Goal: Task Accomplishment & Management: Manage account settings

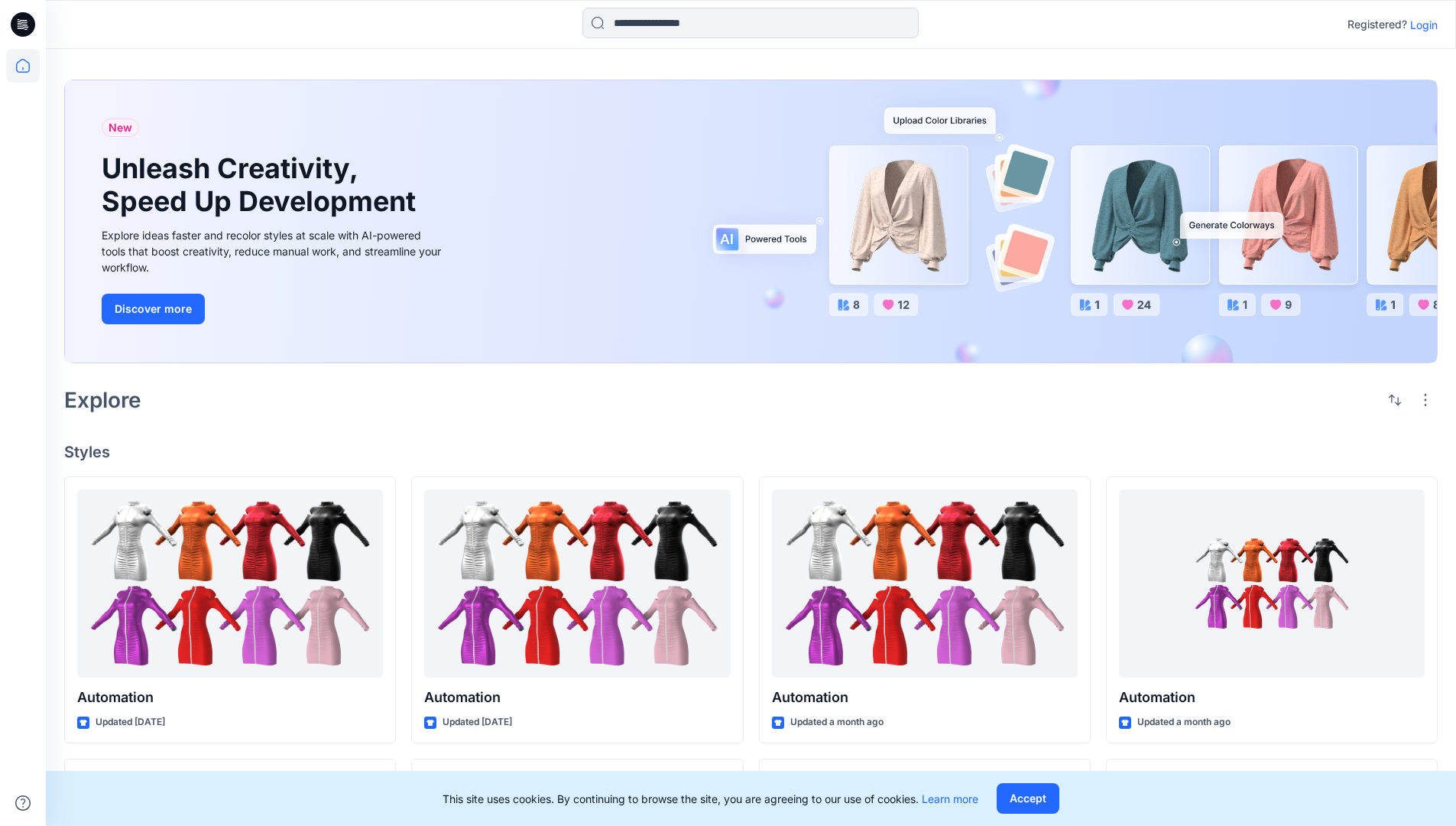
click at [1420, 25] on p "Login" at bounding box center [1424, 25] width 27 height 16
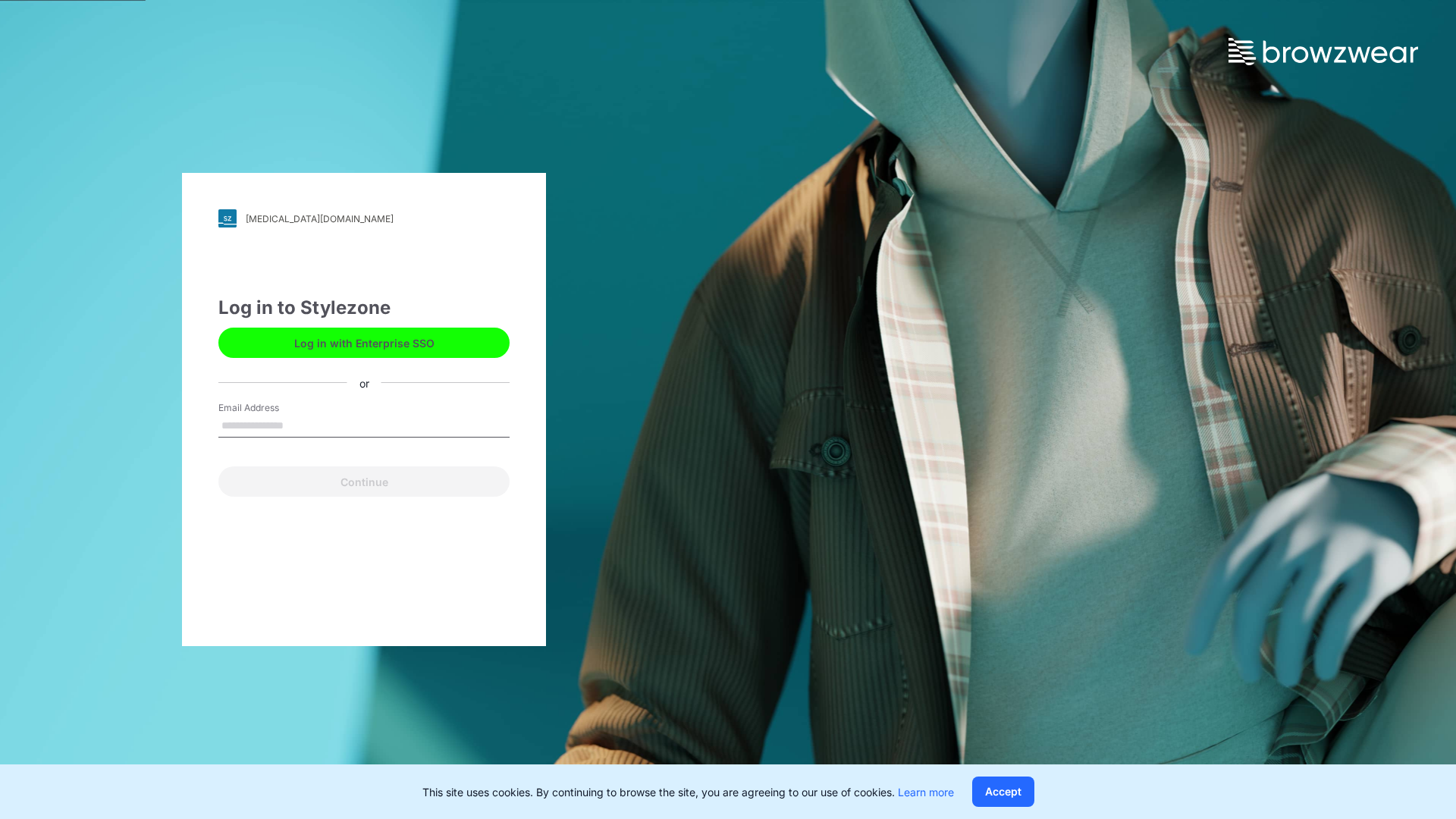
click at [299, 425] on input "Email Address" at bounding box center [364, 426] width 292 height 23
type input "**********"
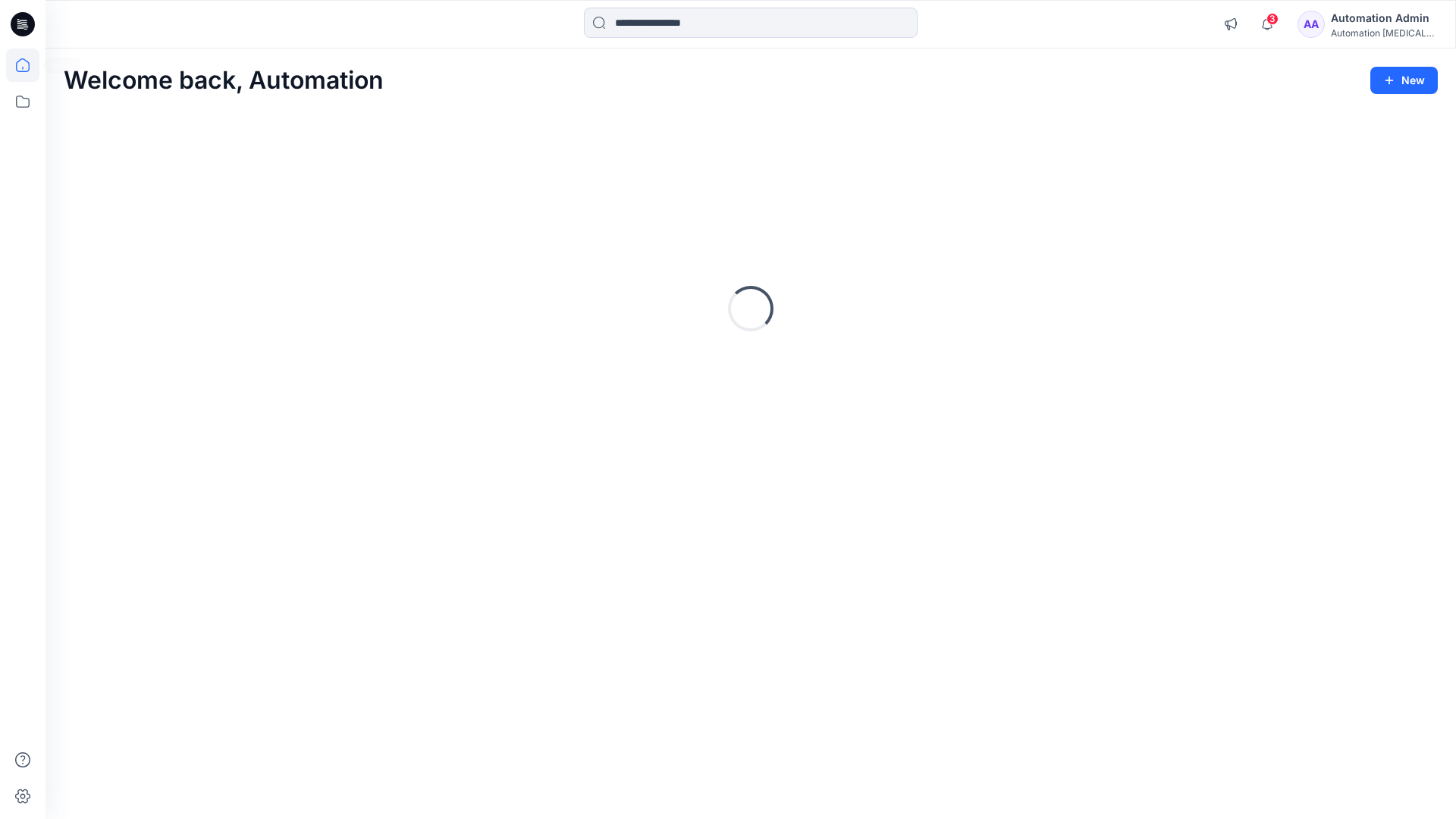
click at [29, 65] on icon at bounding box center [22, 65] width 13 height 13
click at [26, 105] on icon at bounding box center [23, 101] width 33 height 33
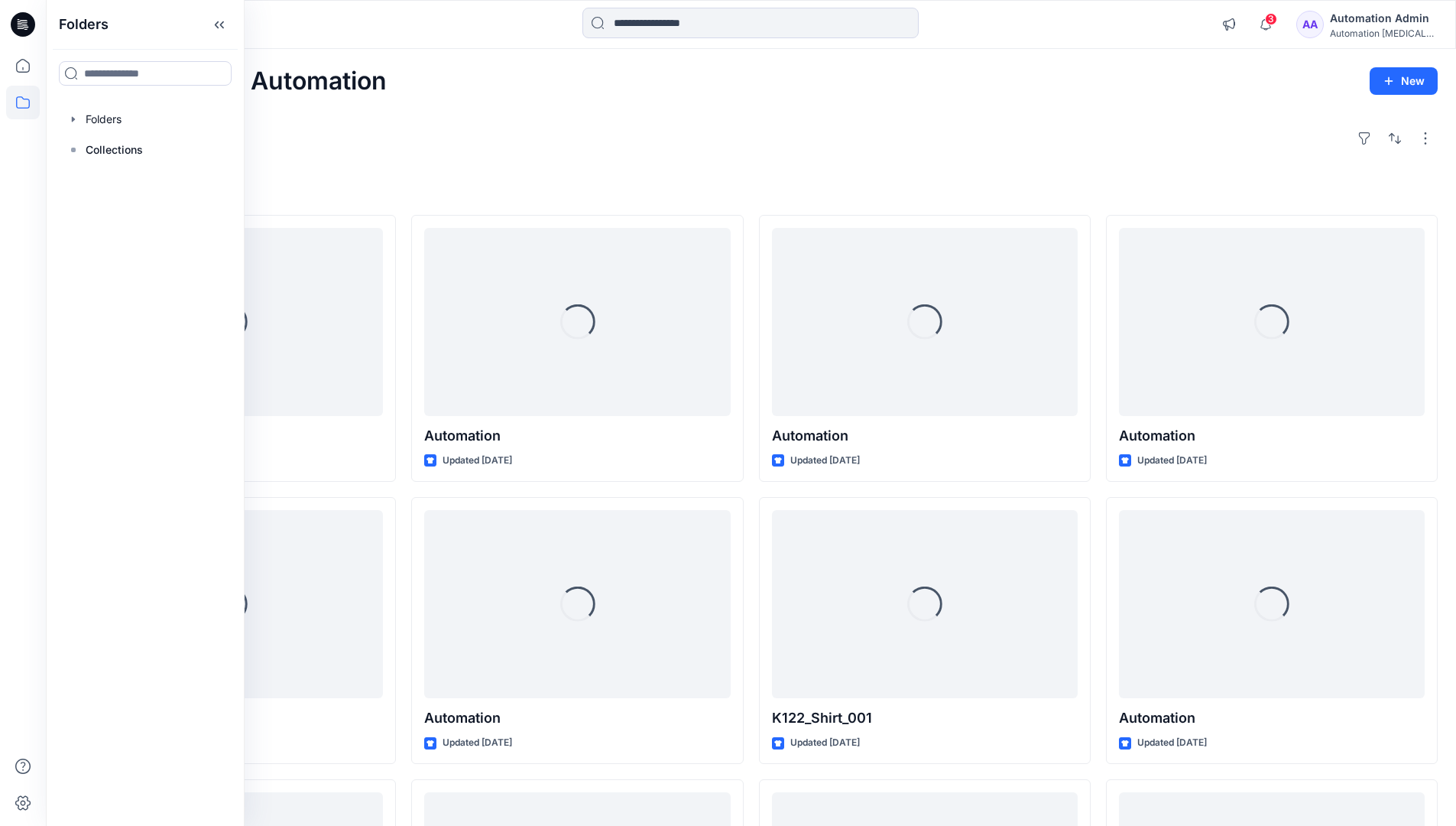
click at [537, 153] on div "Explore" at bounding box center [751, 138] width 1374 height 37
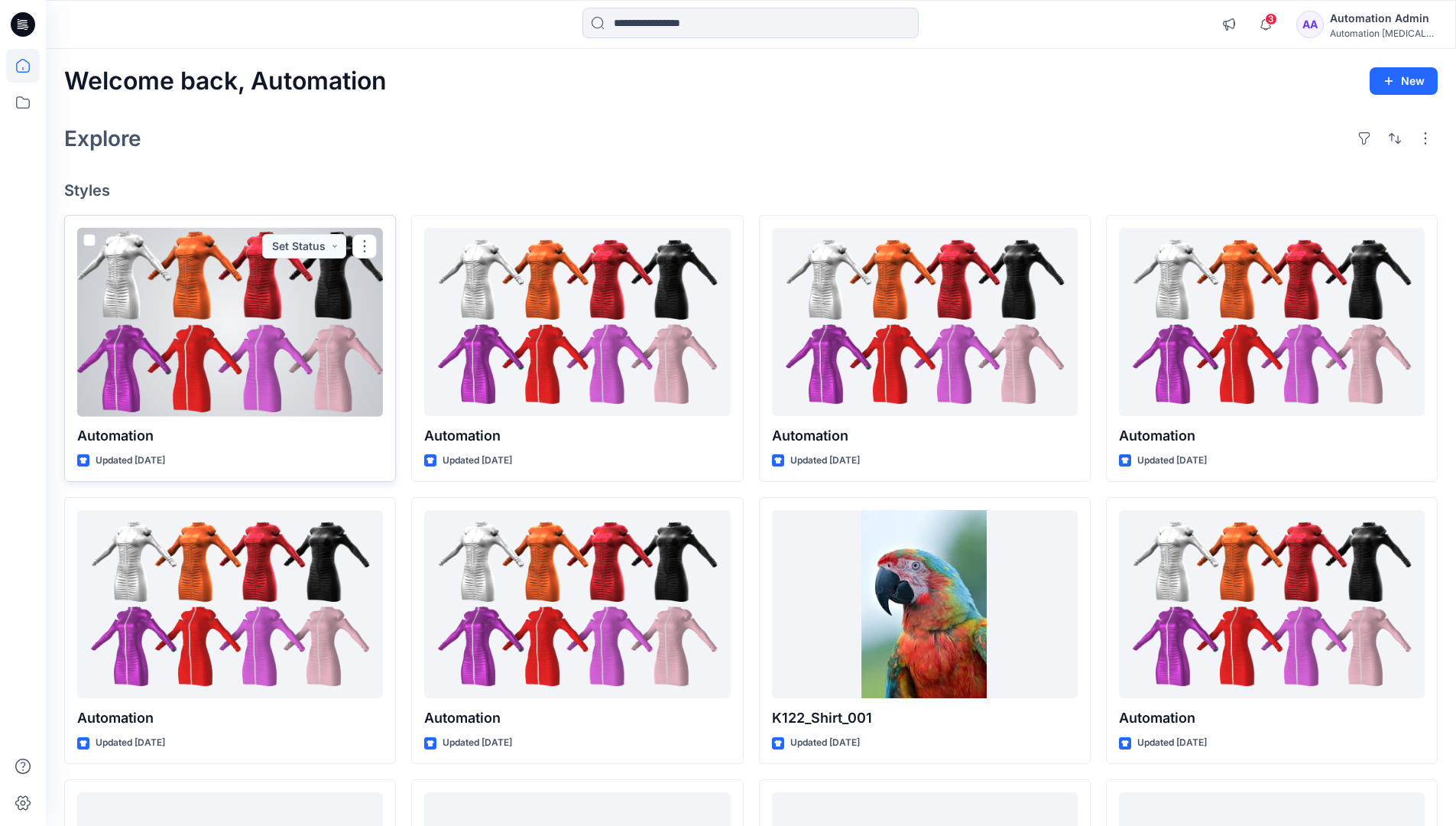
click at [92, 241] on span at bounding box center [89, 240] width 12 height 12
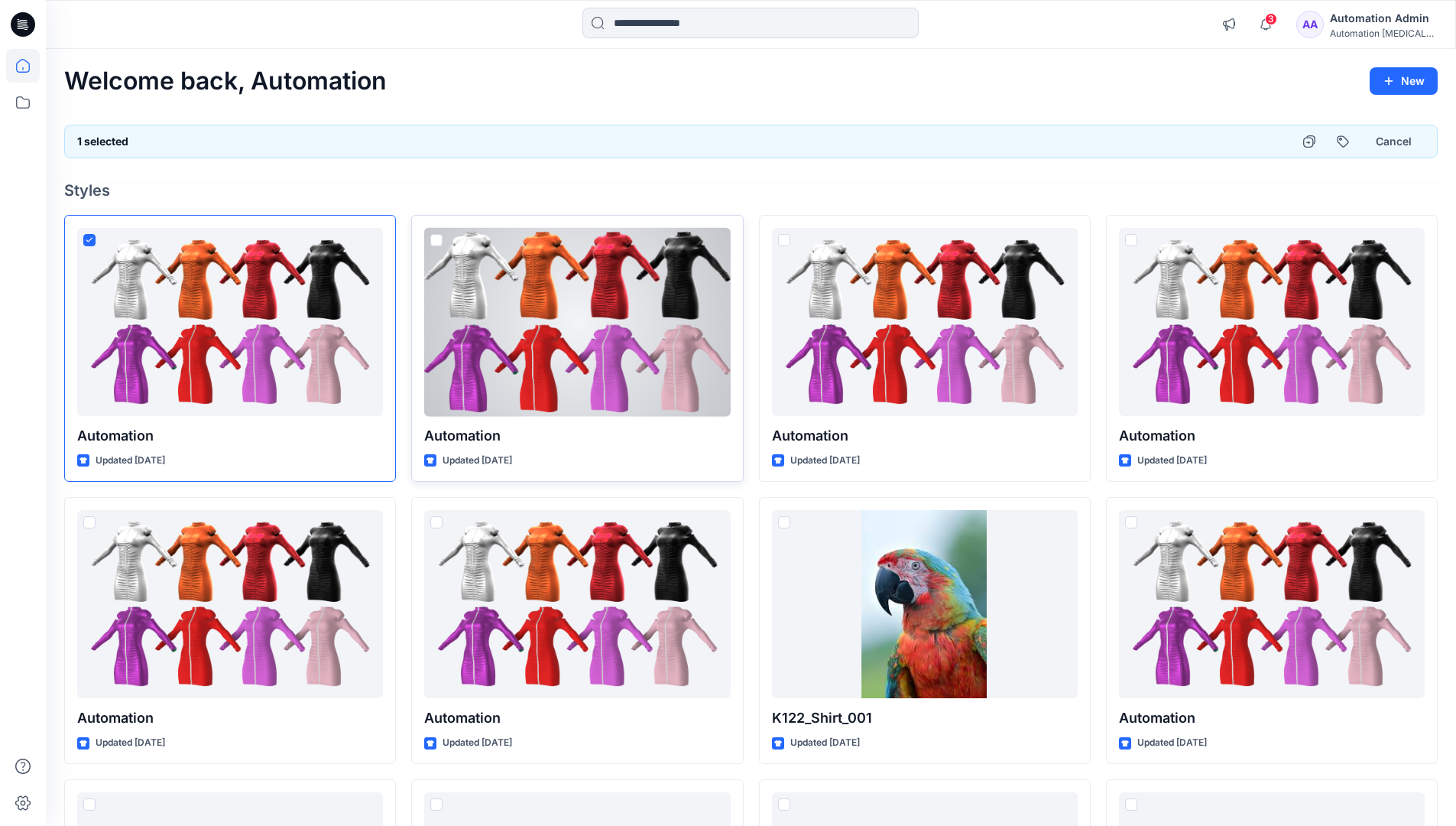
click at [438, 243] on span at bounding box center [436, 240] width 12 height 12
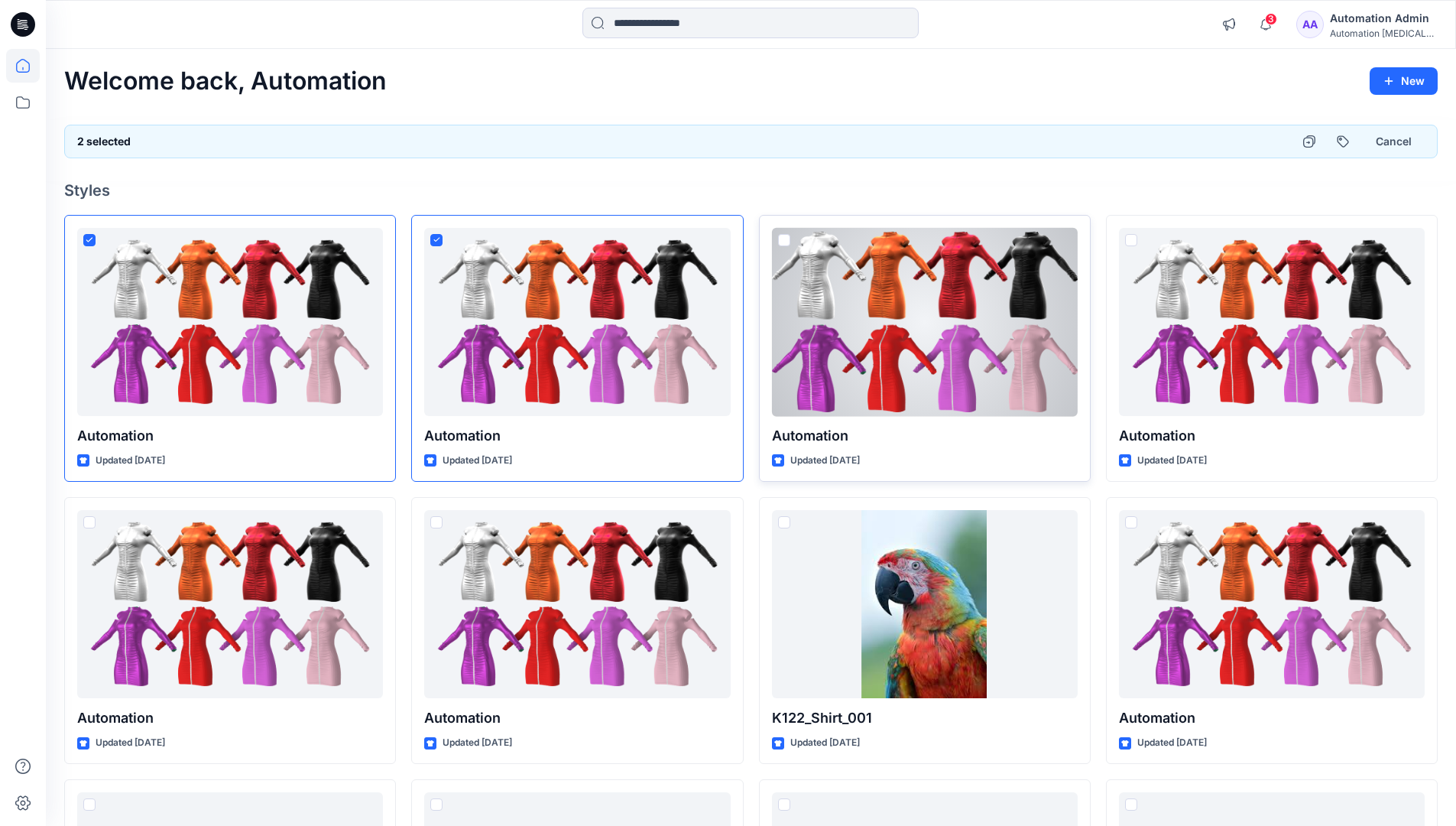
click at [786, 240] on span at bounding box center [784, 240] width 12 height 12
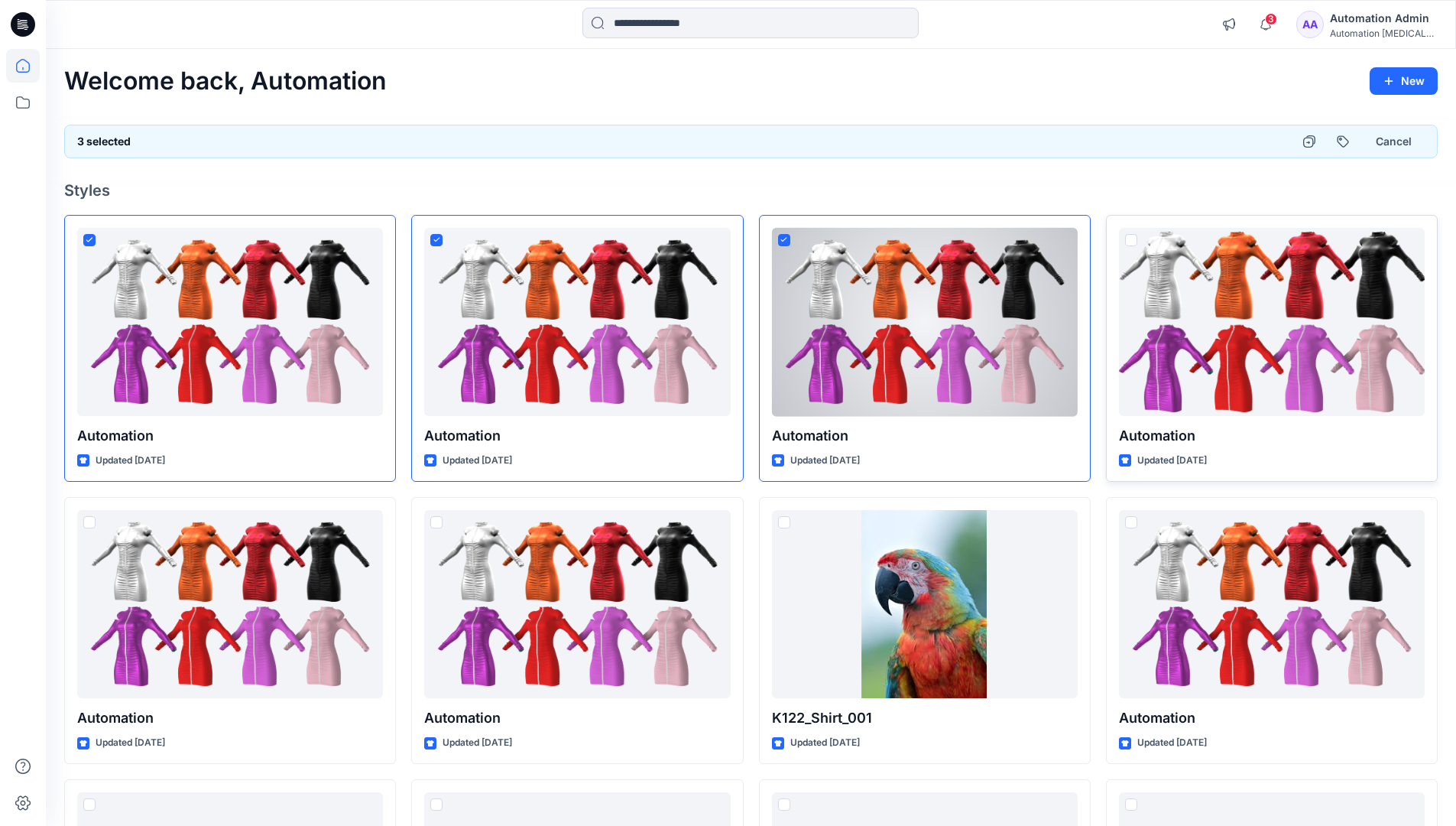
click at [1132, 239] on span at bounding box center [1131, 240] width 12 height 12
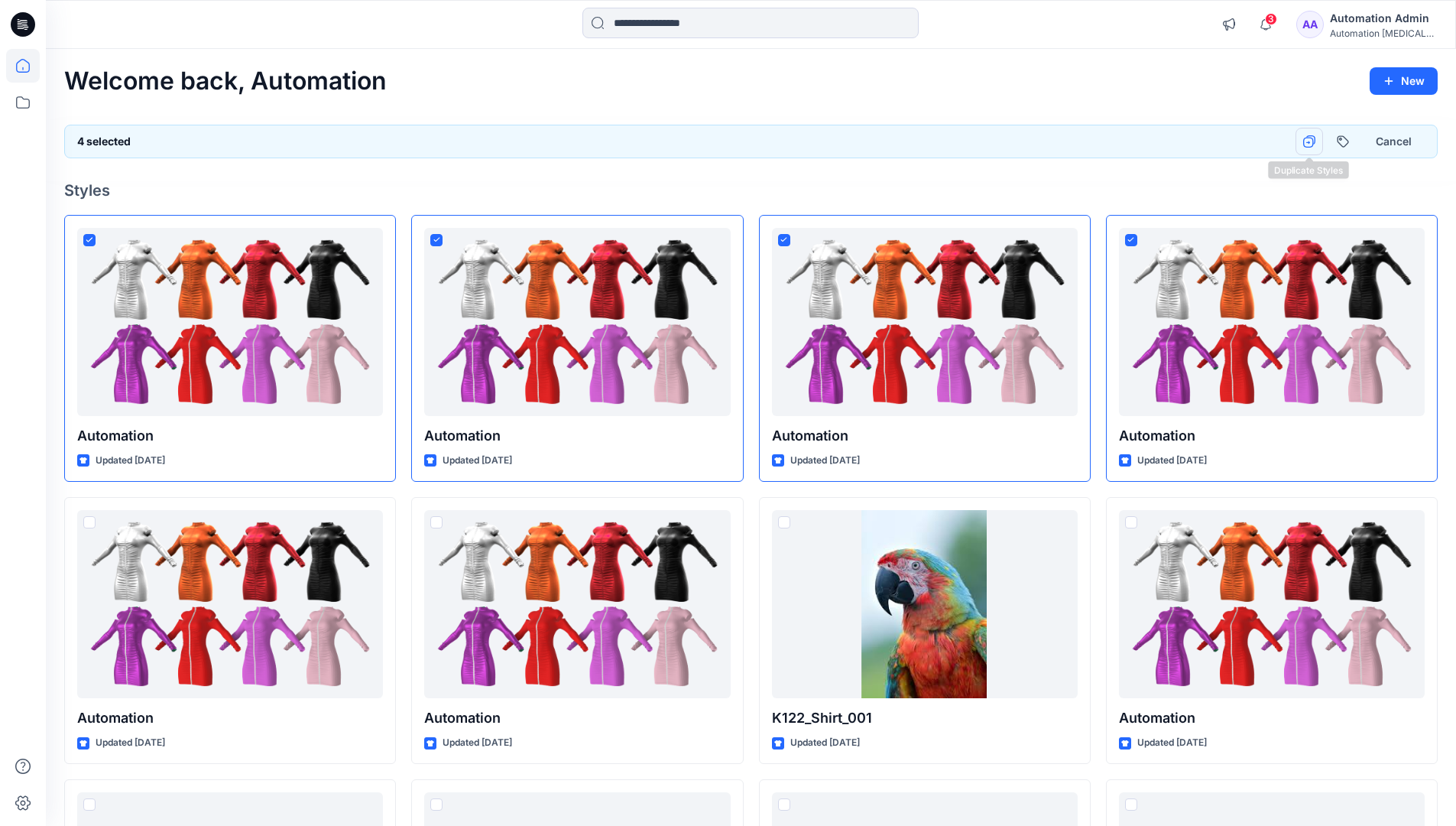
click at [1310, 141] on icon "button" at bounding box center [1309, 141] width 12 height 12
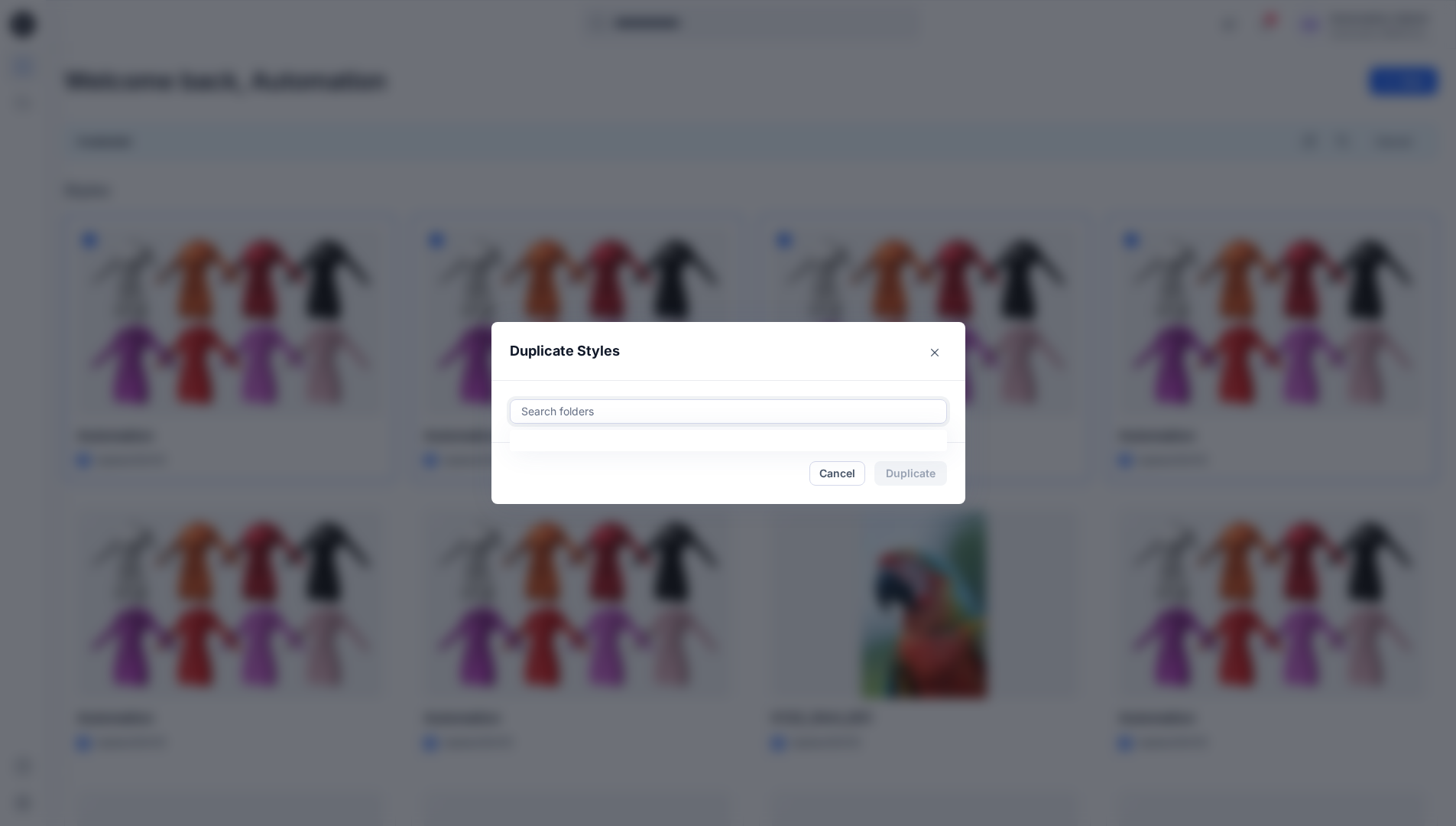
click at [587, 403] on div at bounding box center [728, 411] width 418 height 18
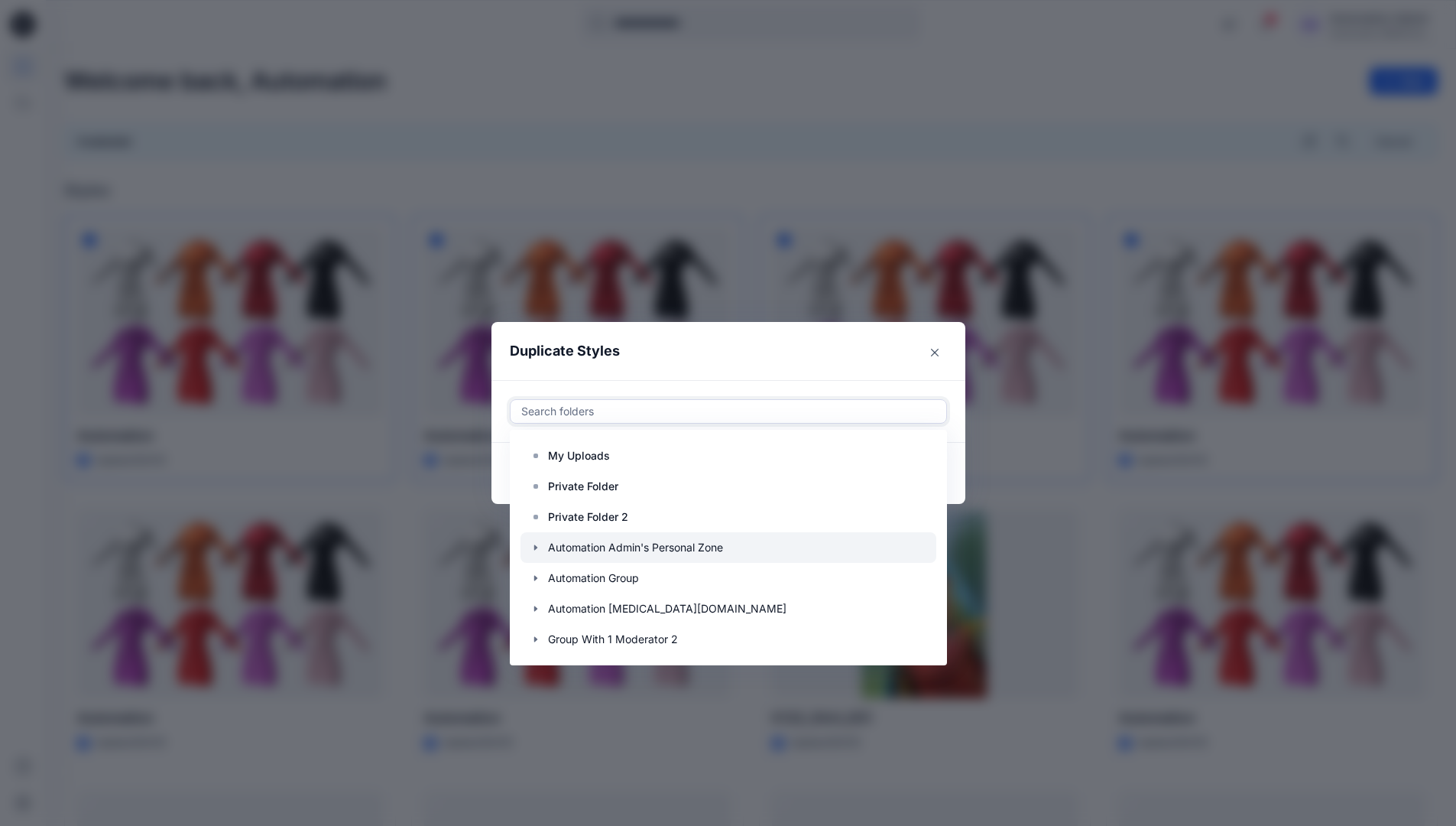
click at [542, 545] on icon "button" at bounding box center [535, 547] width 12 height 12
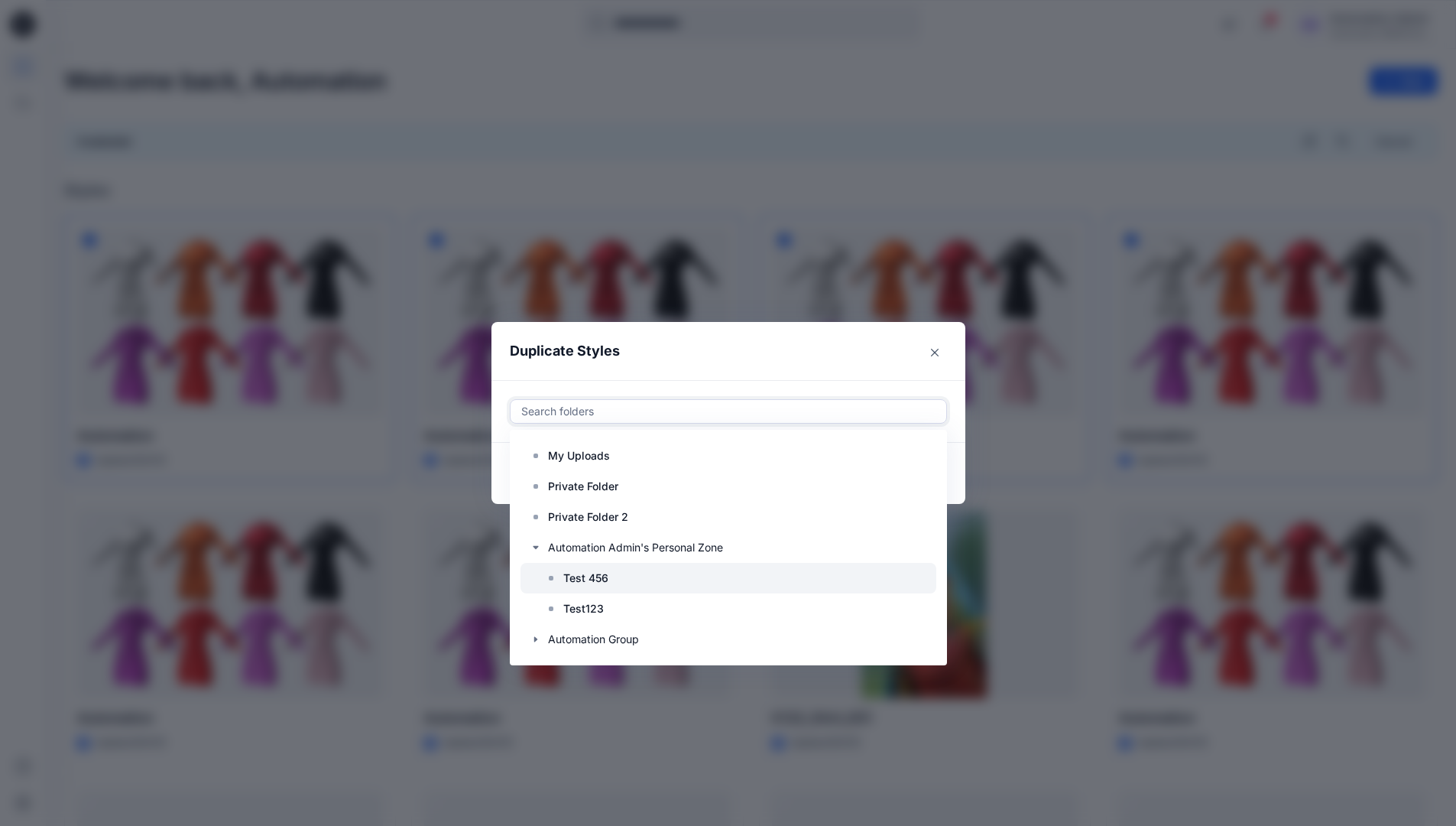
click at [587, 574] on p "Test 456" at bounding box center [585, 578] width 45 height 18
click at [774, 350] on header "Duplicate Styles" at bounding box center [712, 351] width 443 height 58
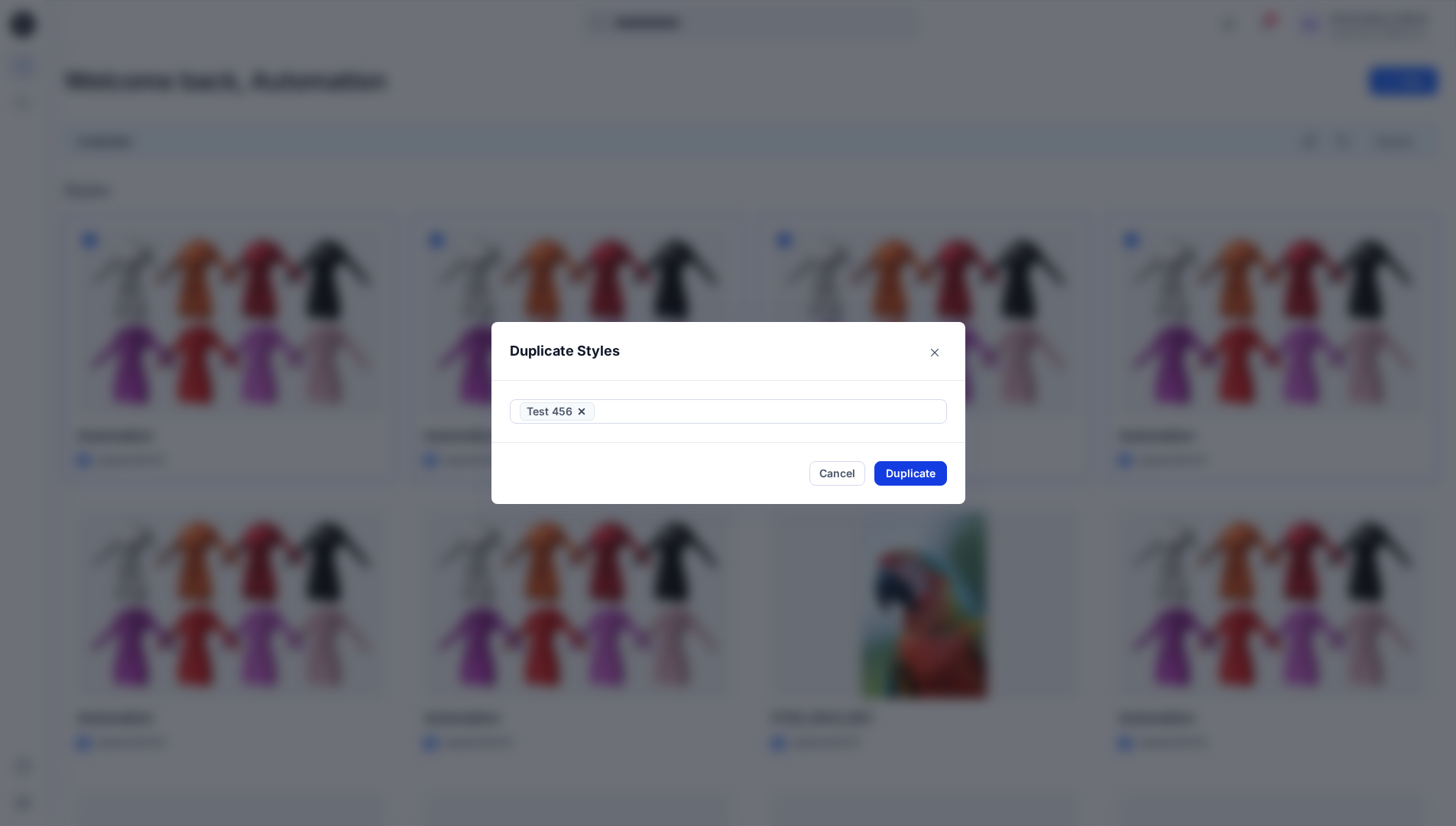
click at [919, 480] on button "Duplicate" at bounding box center [910, 473] width 73 height 25
click at [930, 474] on button "Close" at bounding box center [922, 473] width 50 height 25
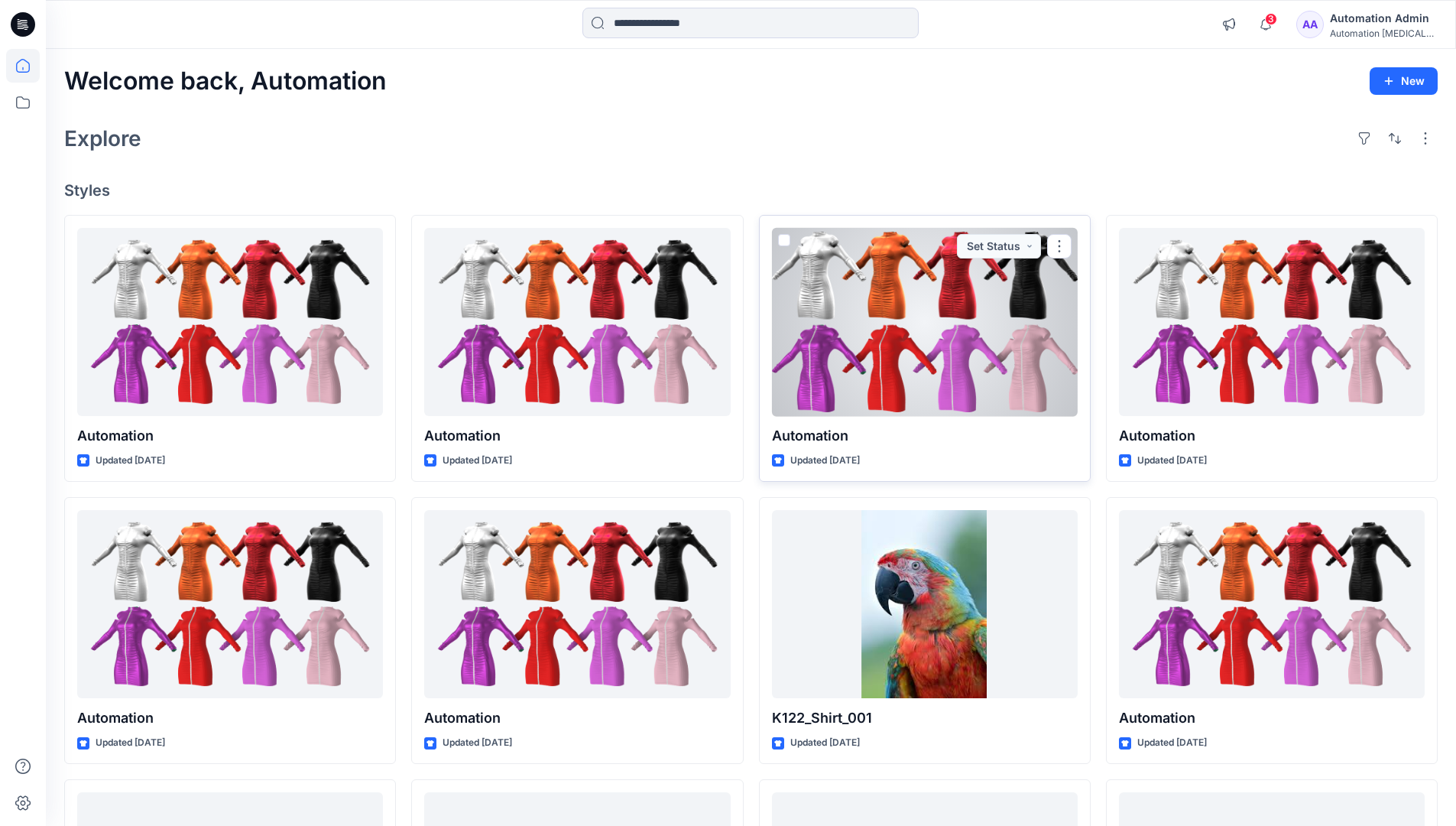
click at [780, 241] on span at bounding box center [784, 240] width 12 height 12
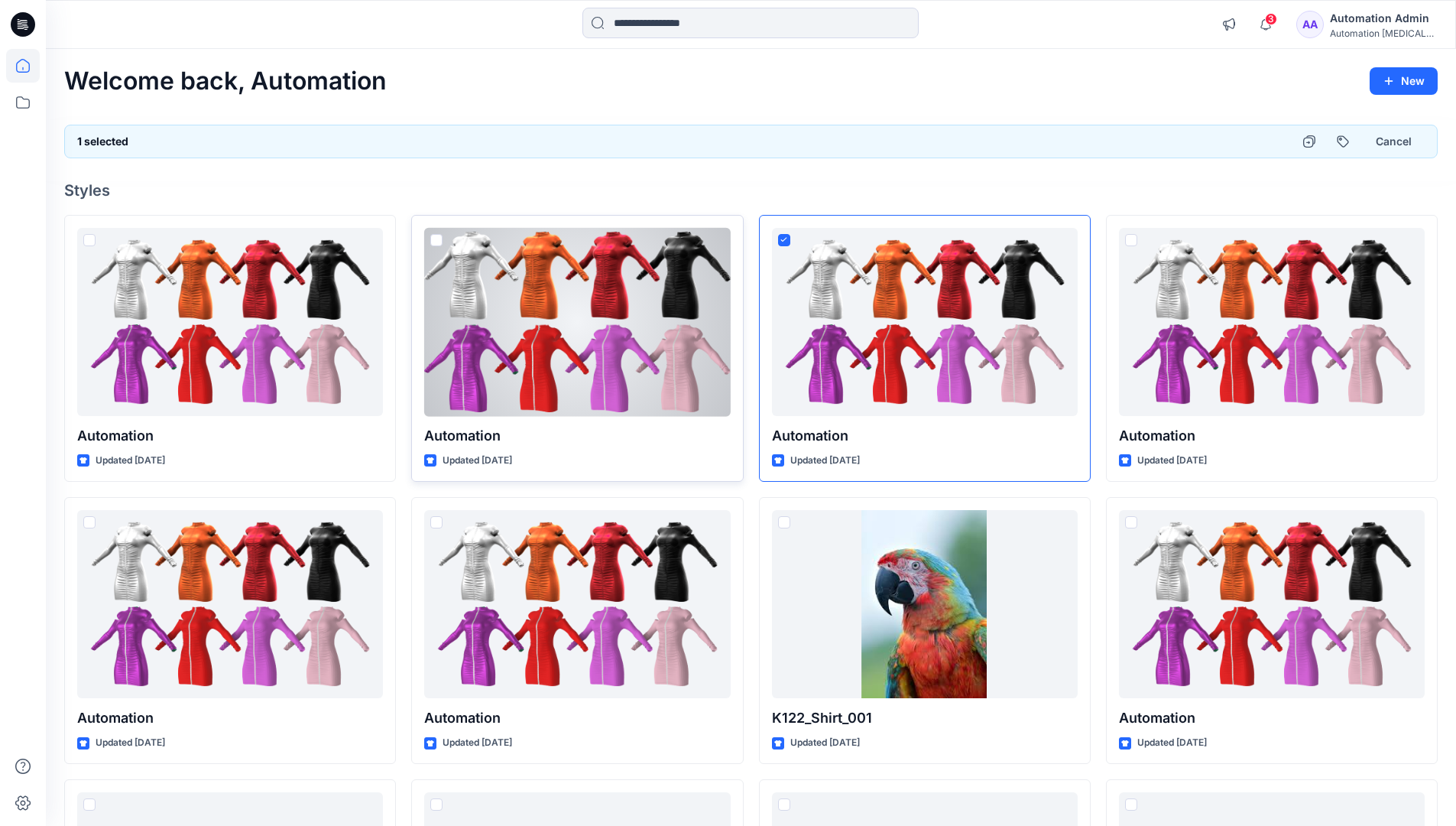
click at [439, 244] on span at bounding box center [436, 240] width 12 height 12
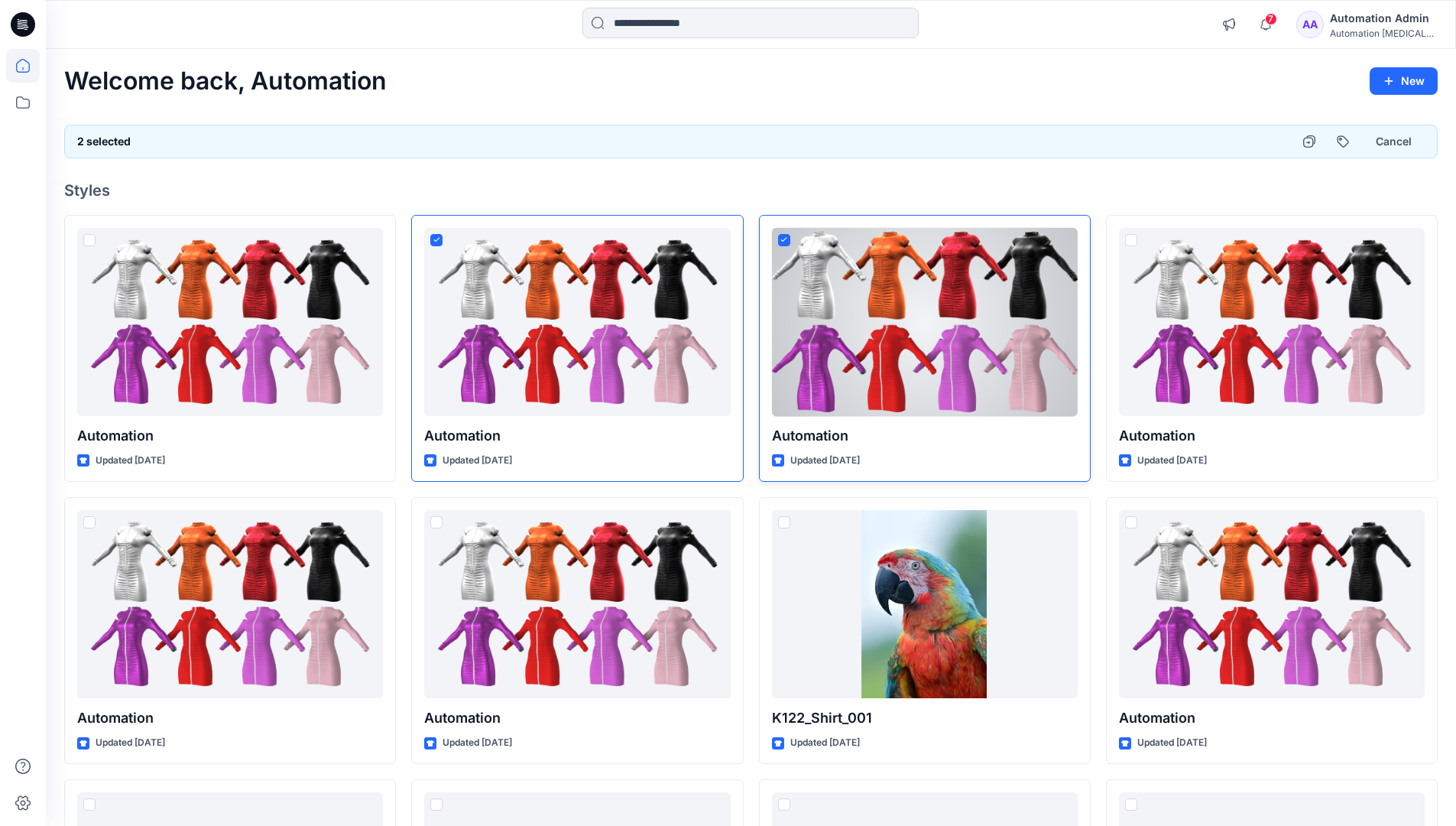
click at [784, 241] on icon at bounding box center [784, 240] width 7 height 6
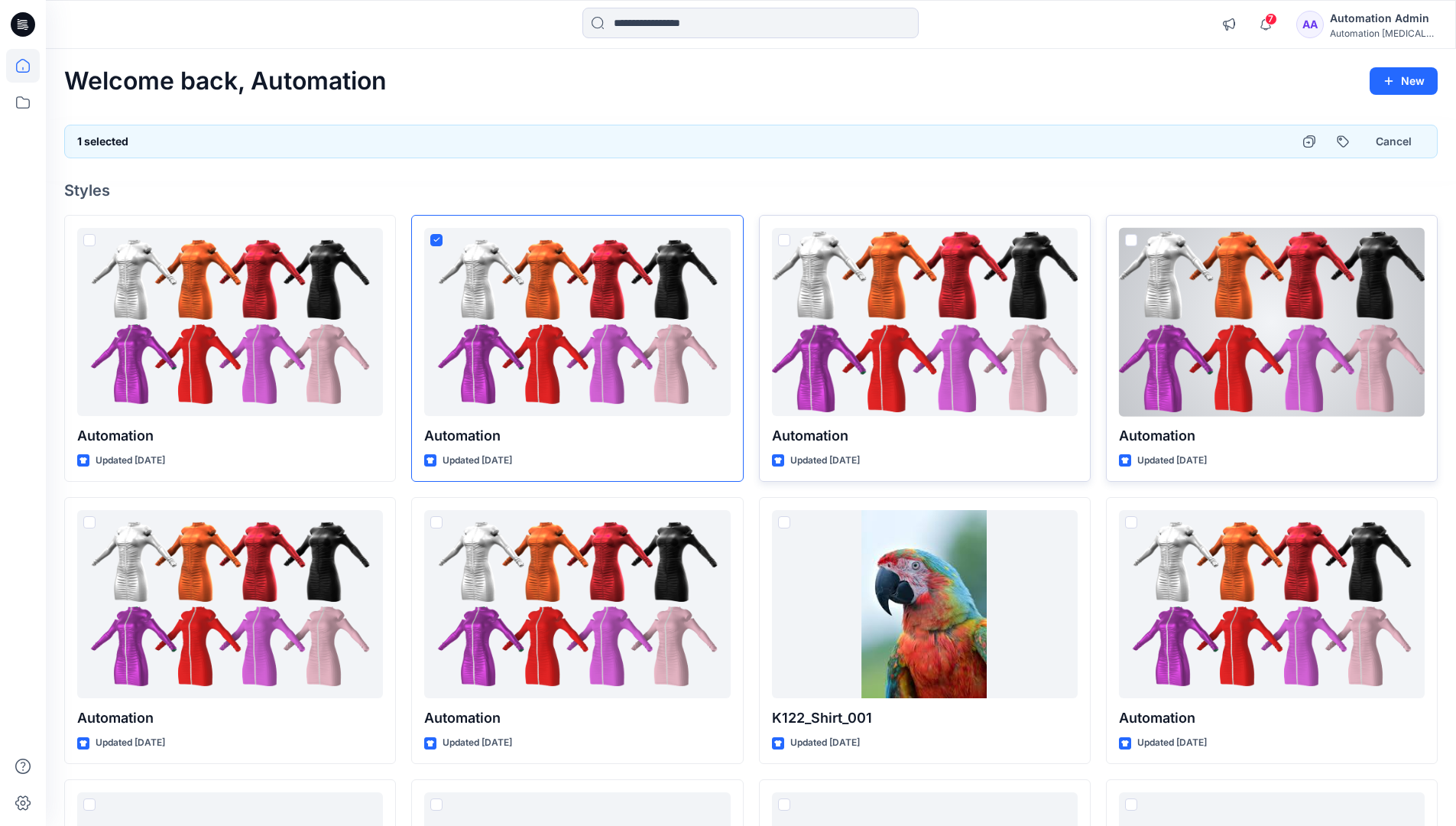
click at [1132, 241] on span at bounding box center [1131, 240] width 12 height 12
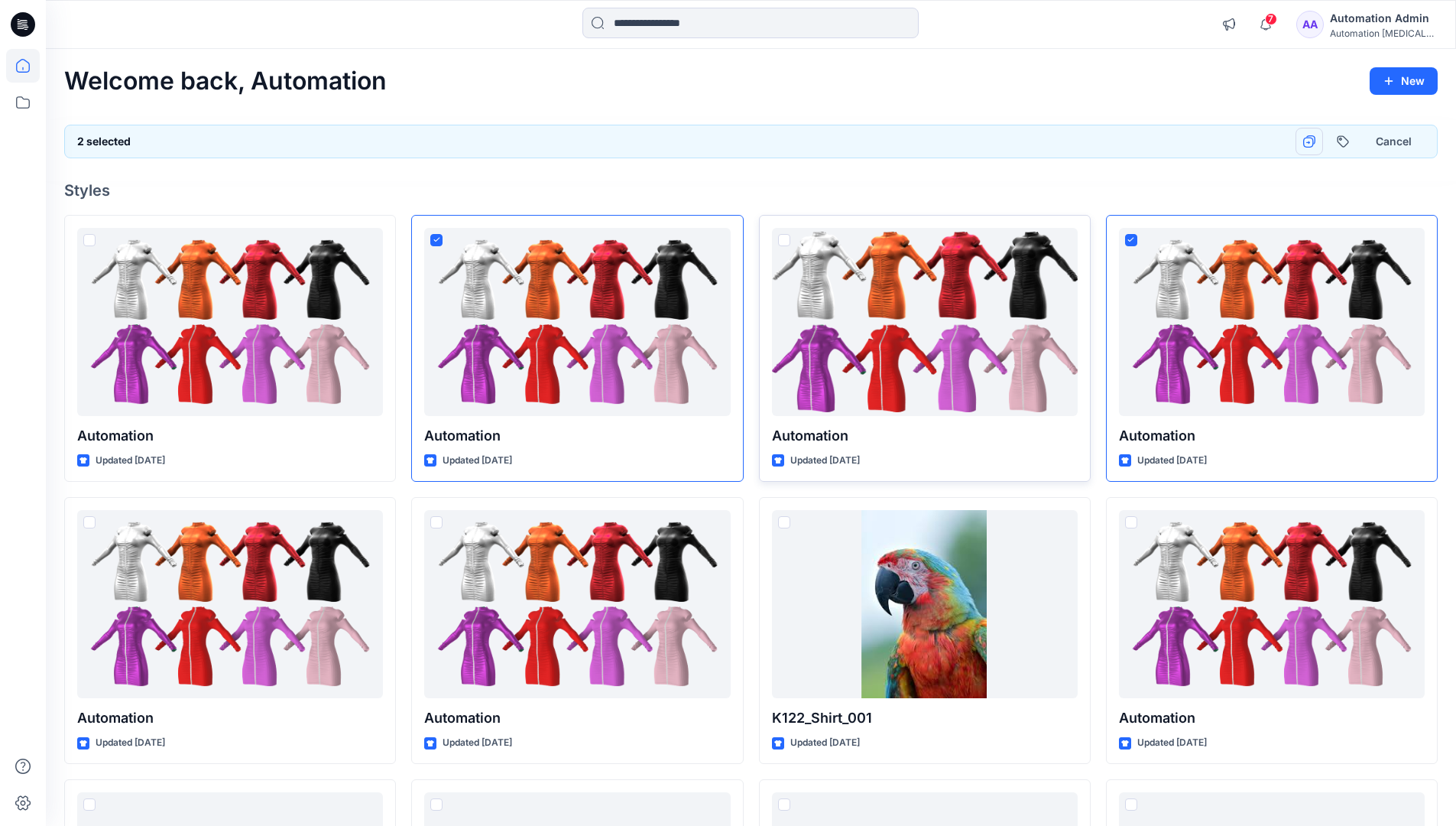
click at [1314, 141] on icon "button" at bounding box center [1309, 141] width 12 height 12
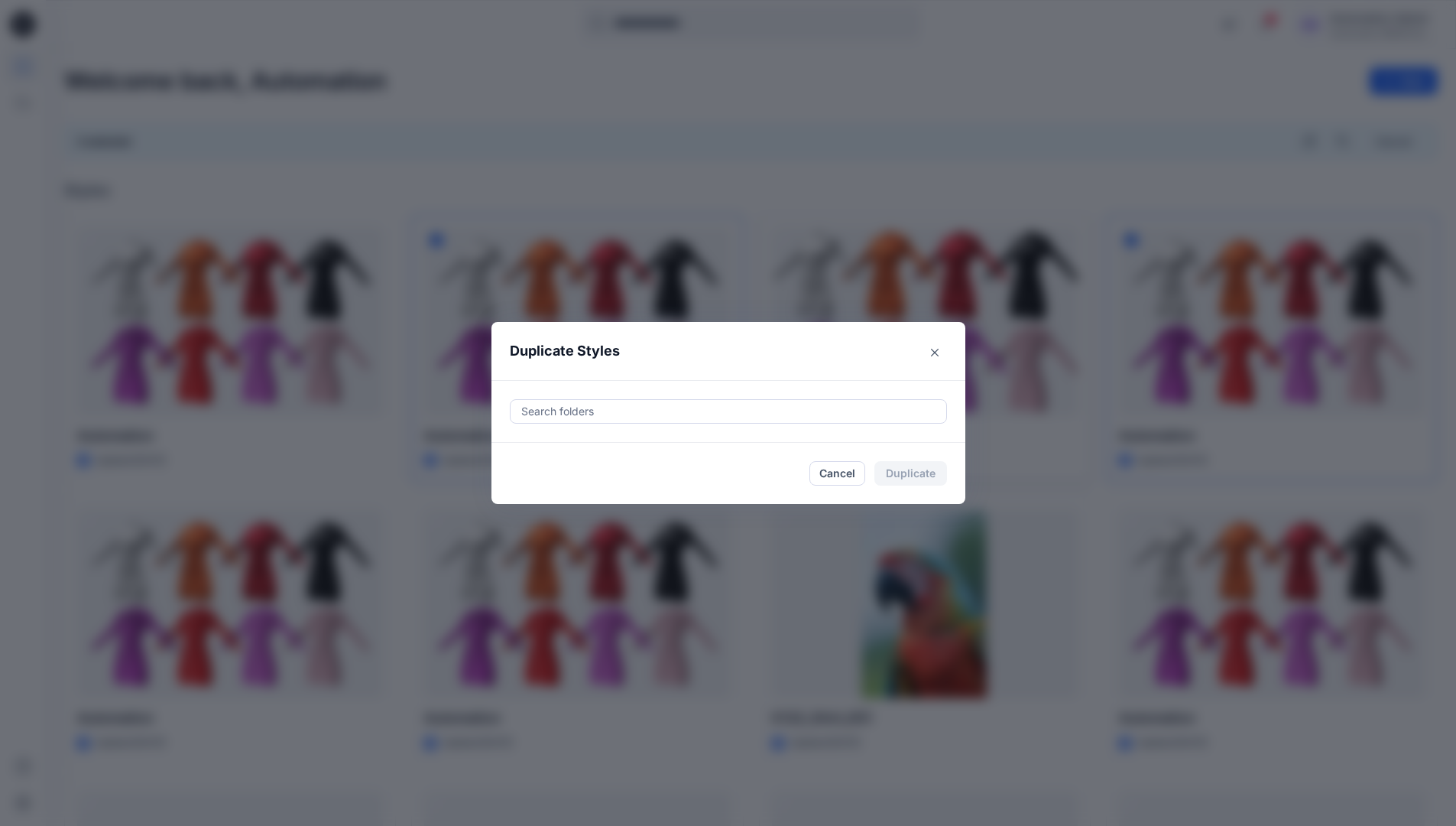
click at [641, 415] on div at bounding box center [728, 411] width 418 height 18
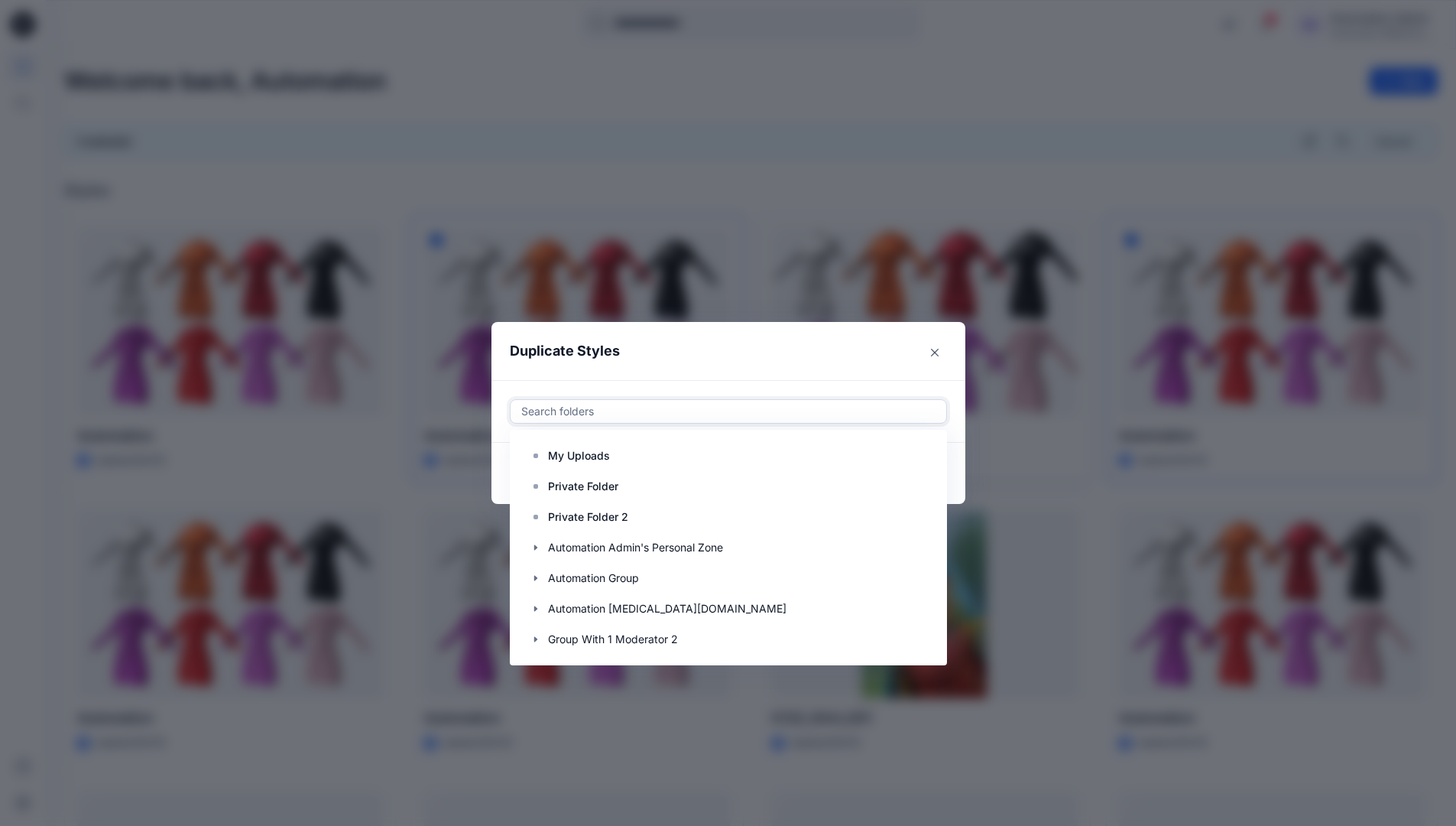
scroll to position [153, 0]
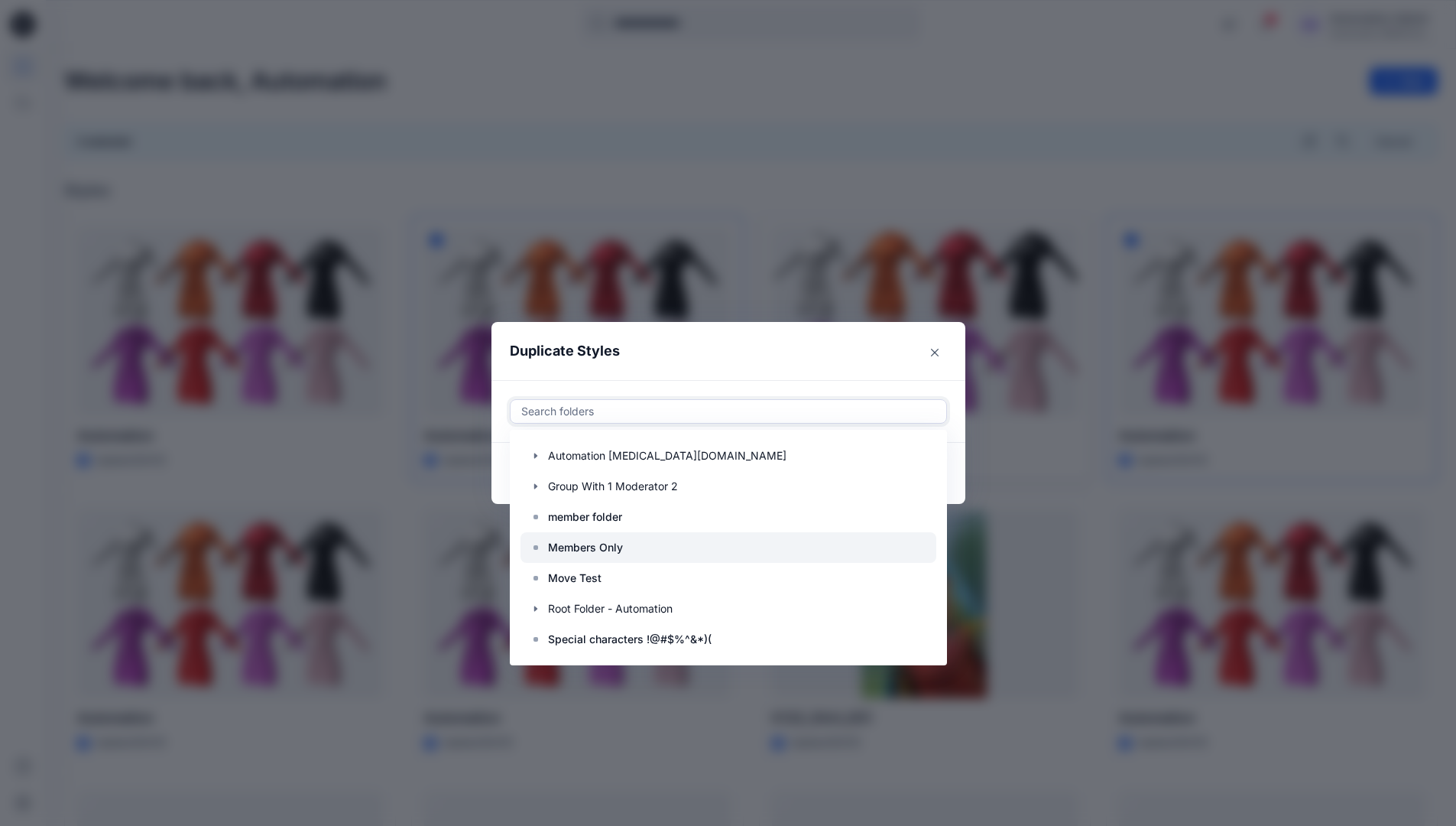
click at [633, 546] on div at bounding box center [728, 547] width 416 height 30
click at [708, 352] on header "Duplicate Styles" at bounding box center [712, 351] width 443 height 58
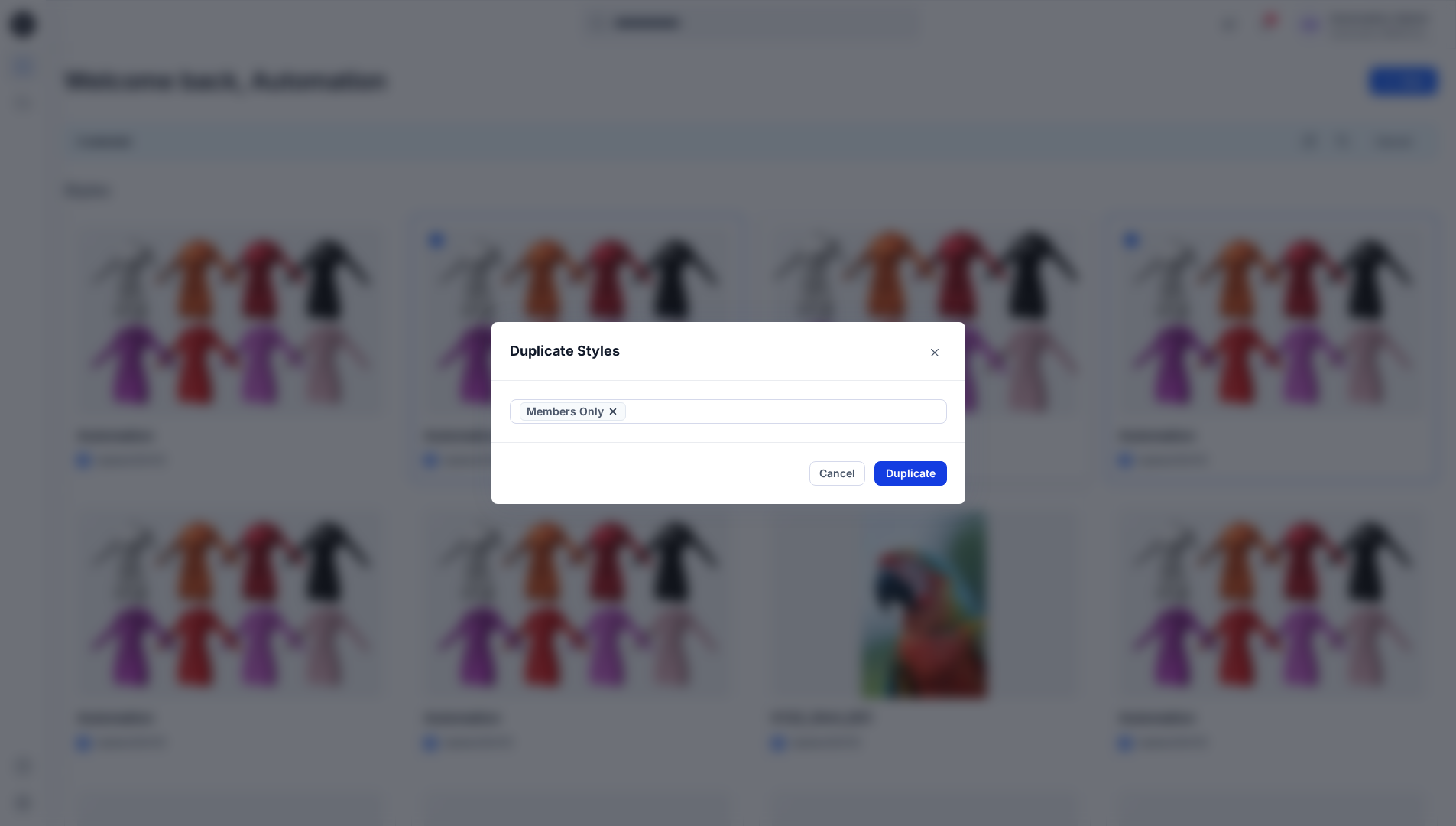
click at [906, 470] on button "Duplicate" at bounding box center [910, 473] width 73 height 25
click at [924, 469] on button "Close" at bounding box center [922, 473] width 50 height 25
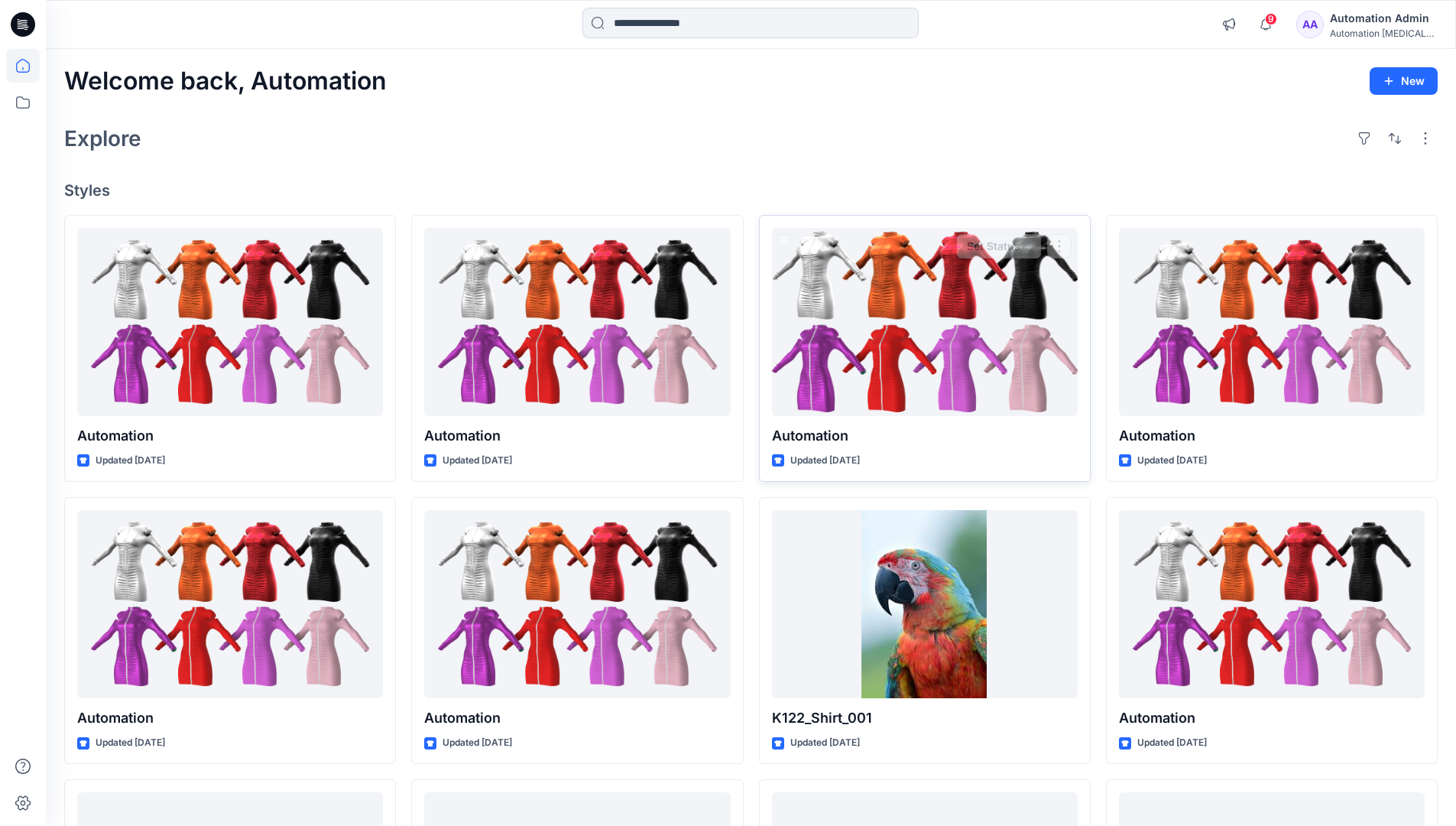
click at [1379, 13] on div "Automation Admin" at bounding box center [1384, 18] width 107 height 18
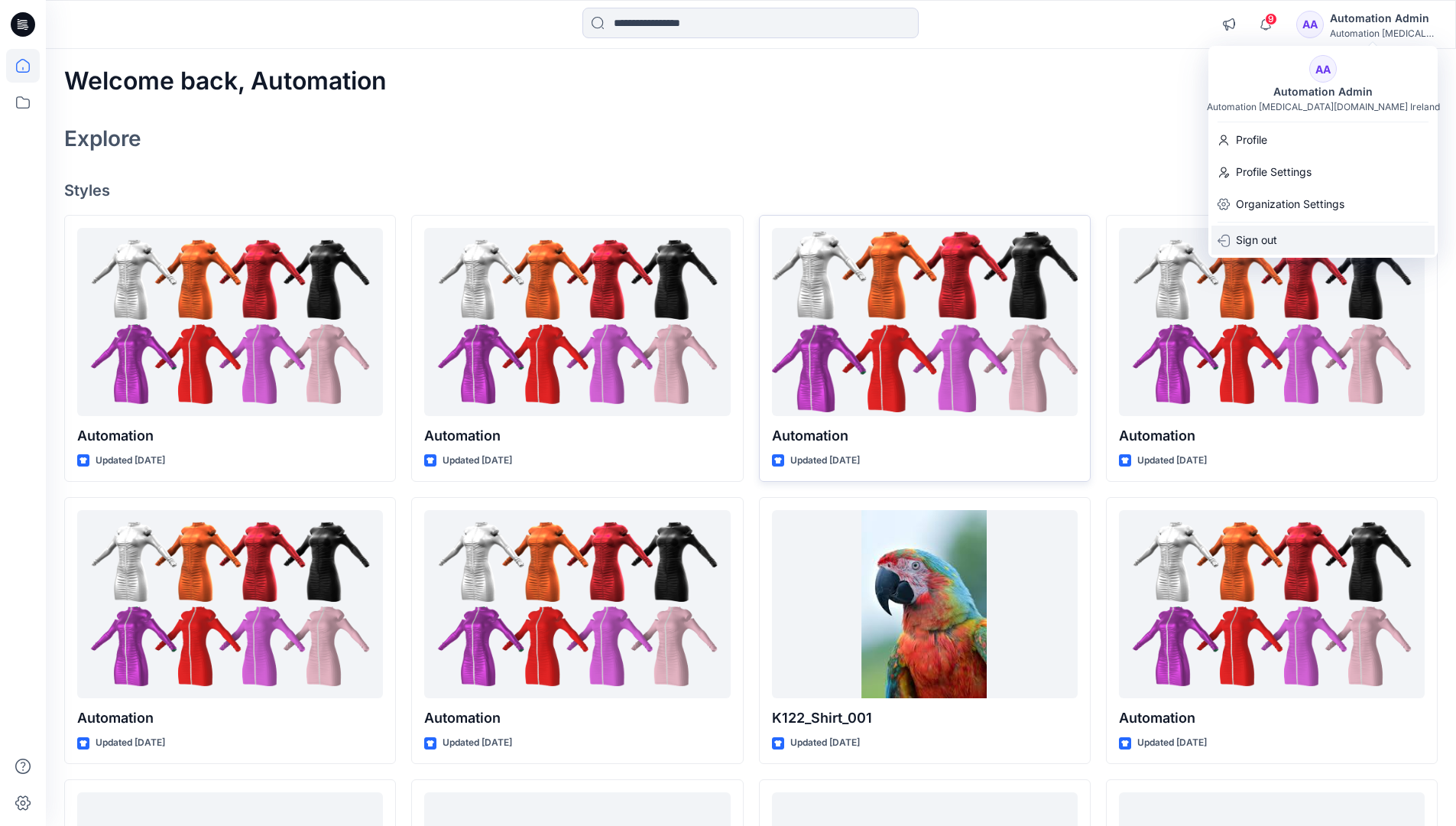
click at [1273, 235] on p "Sign out" at bounding box center [1257, 240] width 42 height 29
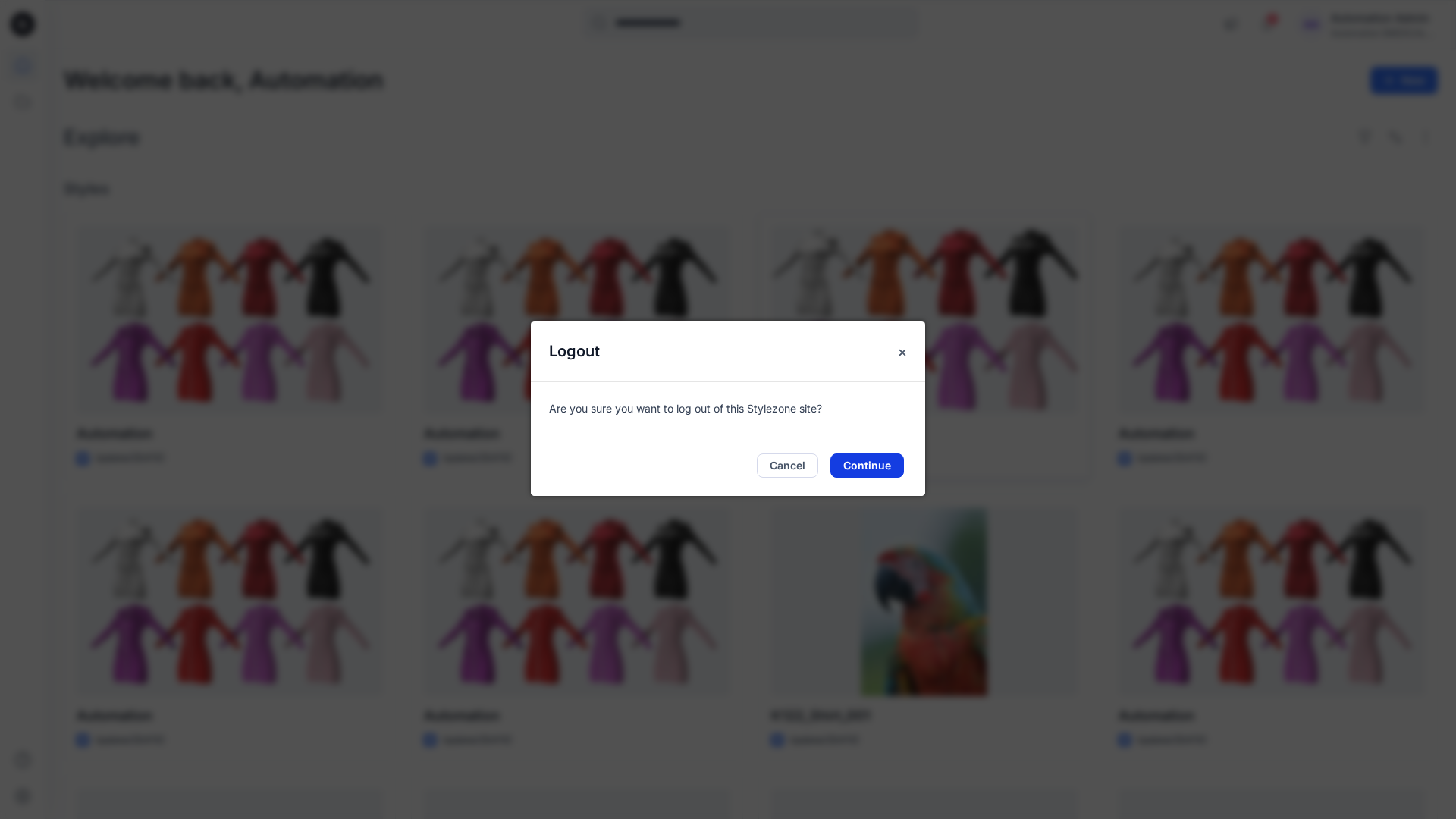
click at [870, 453] on button "Continue" at bounding box center [867, 465] width 74 height 25
